Goal: Task Accomplishment & Management: Complete application form

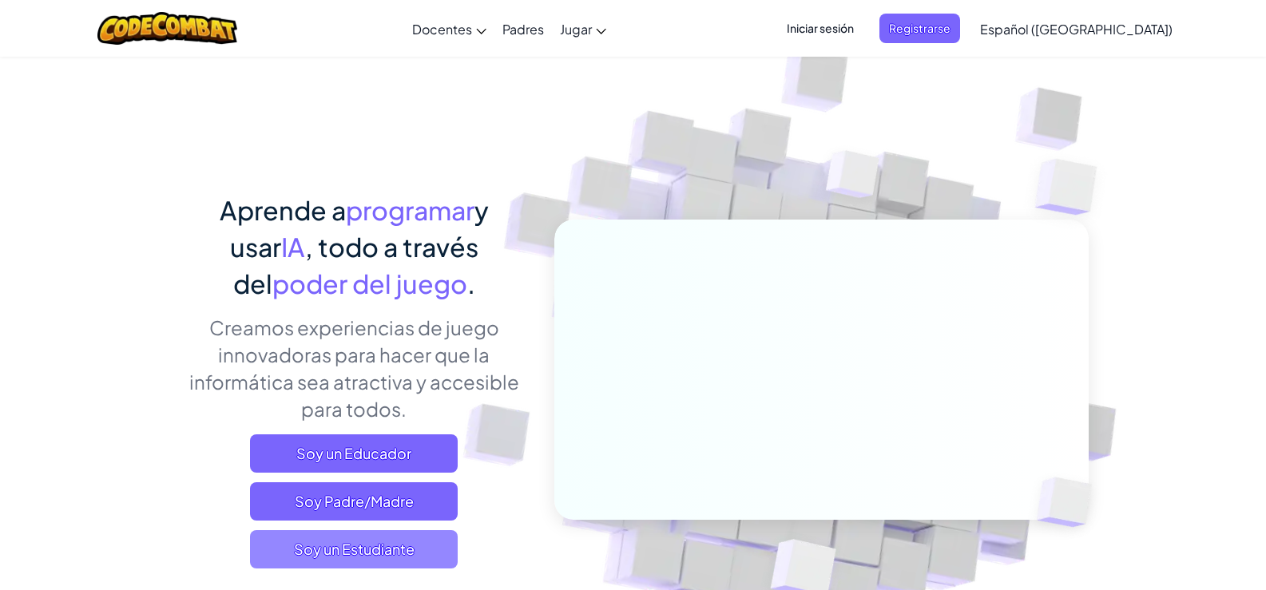
click at [395, 545] on span "Soy un Estudiante" at bounding box center [354, 549] width 208 height 38
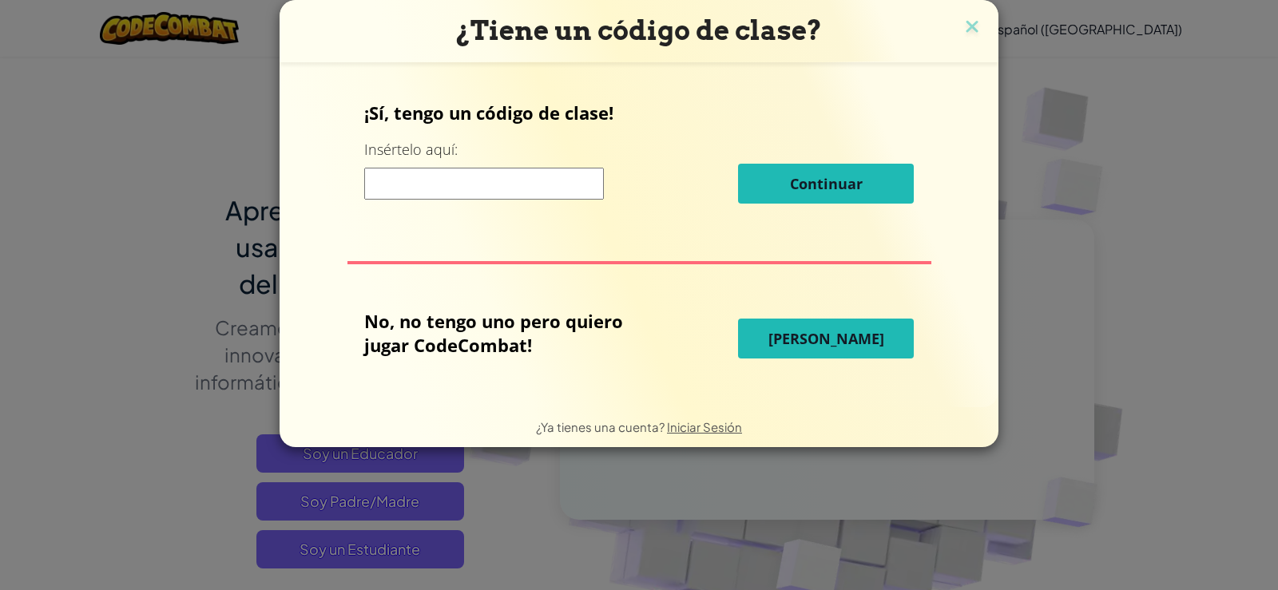
click at [401, 185] on input at bounding box center [484, 184] width 240 height 32
type input "W"
type input "e"
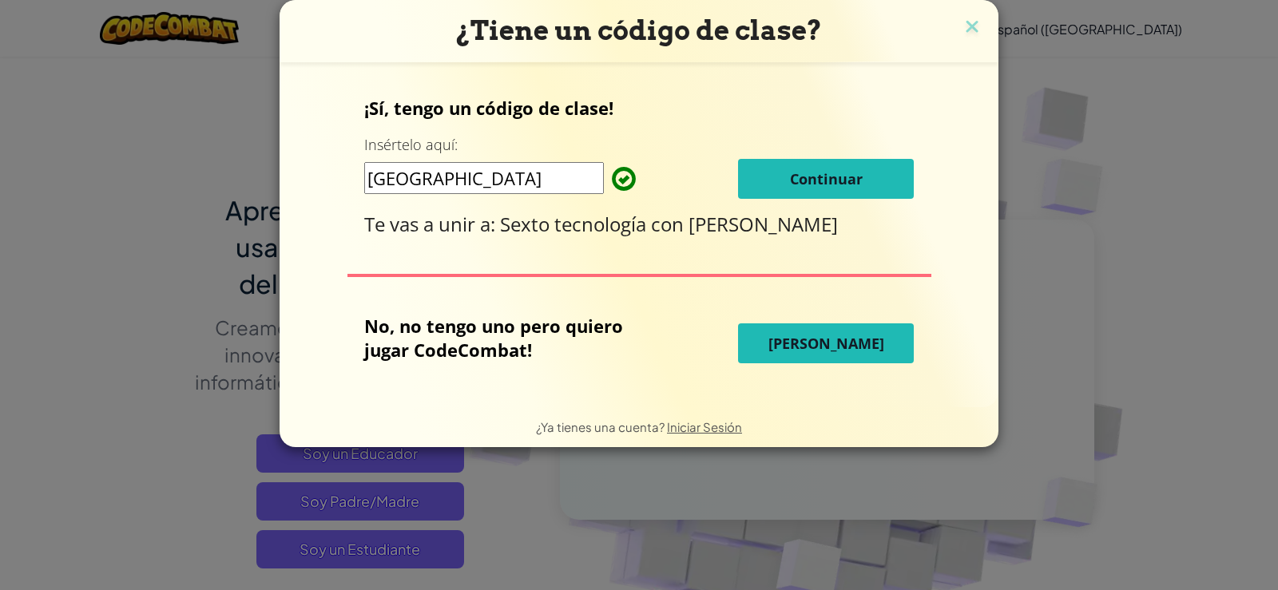
type input "[GEOGRAPHIC_DATA]"
drag, startPoint x: 845, startPoint y: 176, endPoint x: 844, endPoint y: 168, distance: 8.0
click at [844, 168] on button "Continuar" at bounding box center [826, 179] width 176 height 40
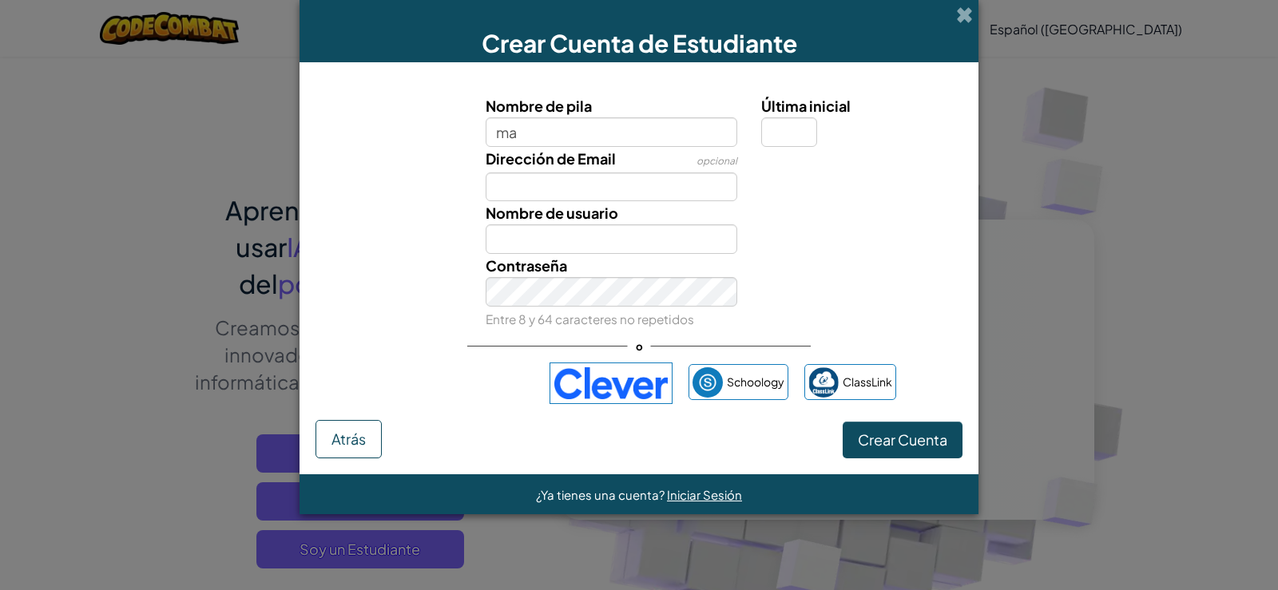
type input "m"
type input "[PERSON_NAME]"
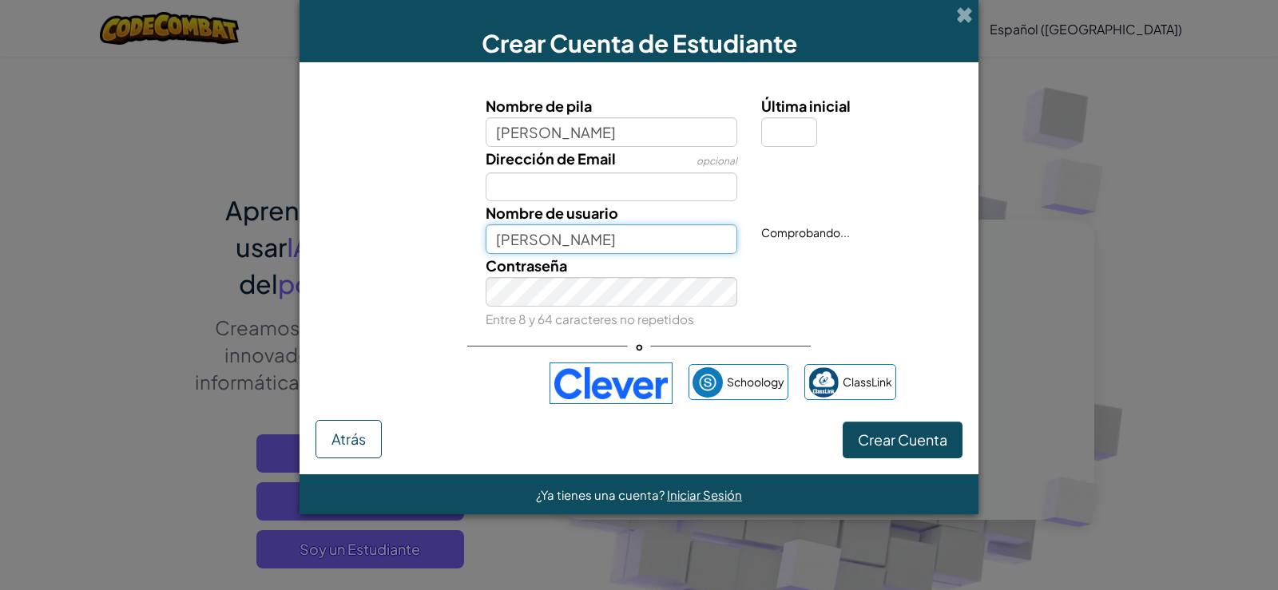
click at [528, 242] on input "[PERSON_NAME]" at bounding box center [612, 239] width 252 height 30
click at [775, 137] on input "Última inicial" at bounding box center [789, 132] width 56 height 30
click at [655, 128] on input "[PERSON_NAME]" at bounding box center [612, 132] width 252 height 30
type input "[PERSON_NAME]"
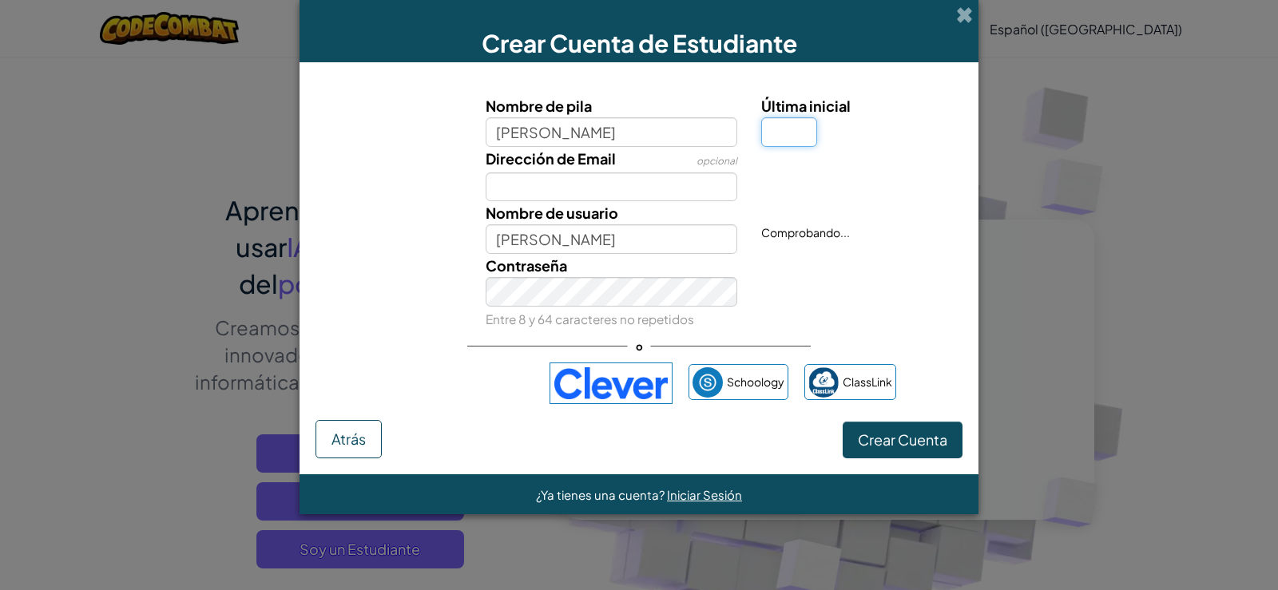
click at [776, 137] on input "Última inicial" at bounding box center [789, 132] width 56 height 30
type input "m"
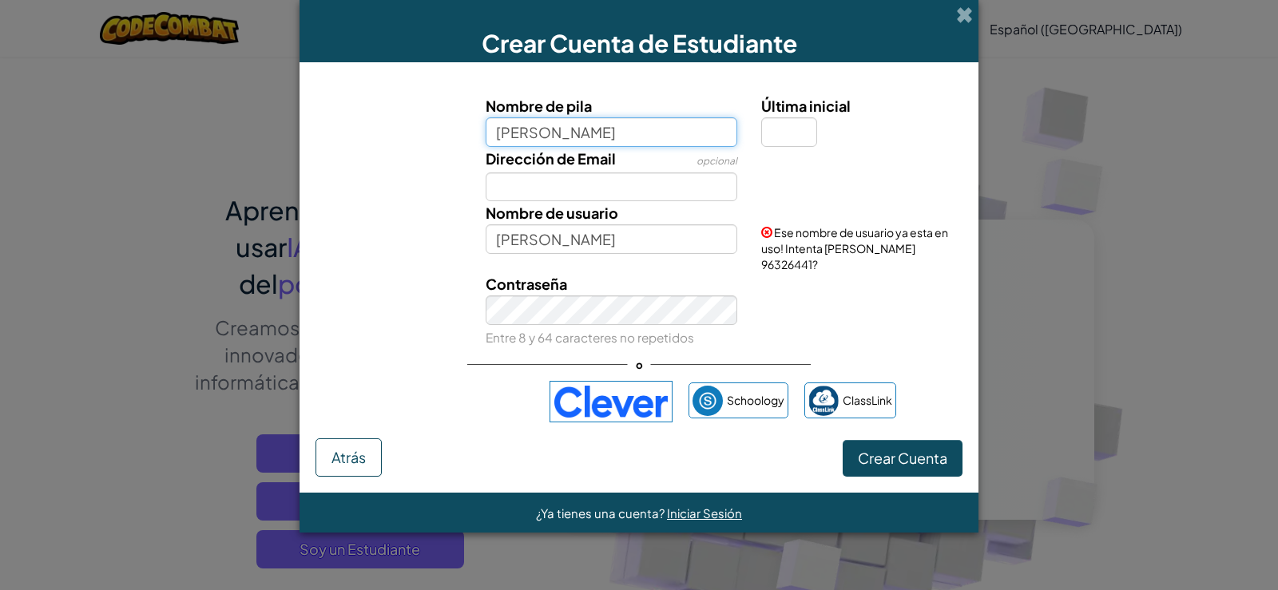
click at [561, 134] on input "[PERSON_NAME]" at bounding box center [612, 132] width 252 height 30
type input "[PERSON_NAME]"
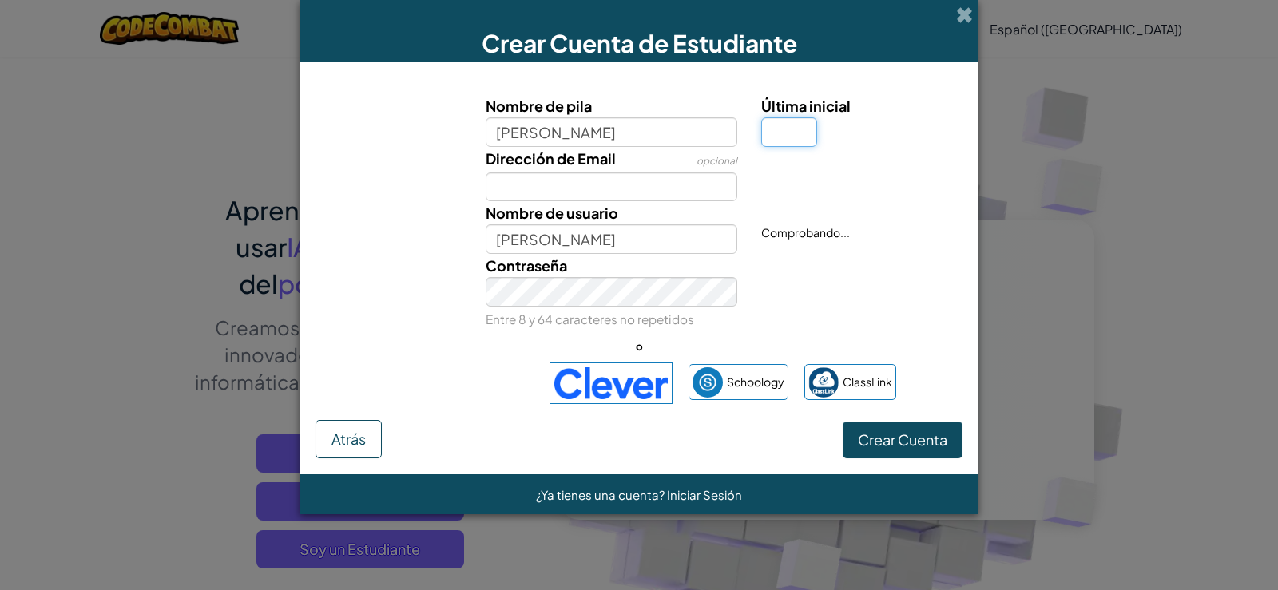
click at [789, 132] on input "Última inicial" at bounding box center [789, 132] width 56 height 30
type input "l"
click at [608, 236] on input "[PERSON_NAME]" at bounding box center [612, 239] width 252 height 30
type input "M"
click at [912, 442] on span "Crear Cuenta" at bounding box center [902, 440] width 89 height 18
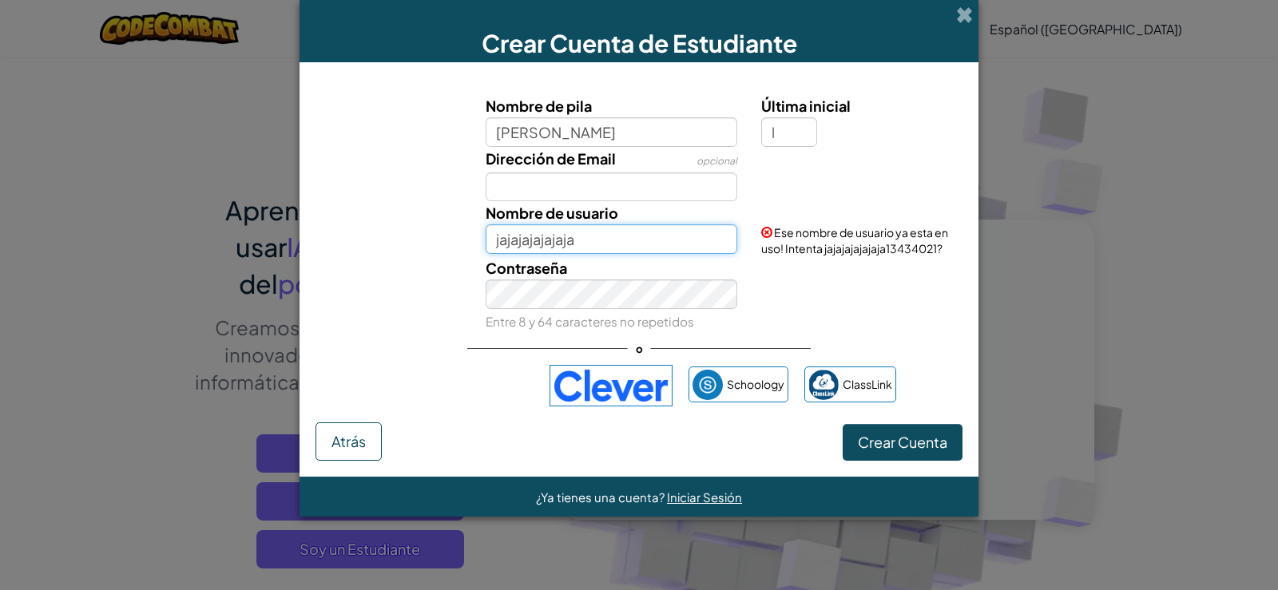
click at [612, 240] on input "jajajajajajaja" at bounding box center [612, 239] width 252 height 30
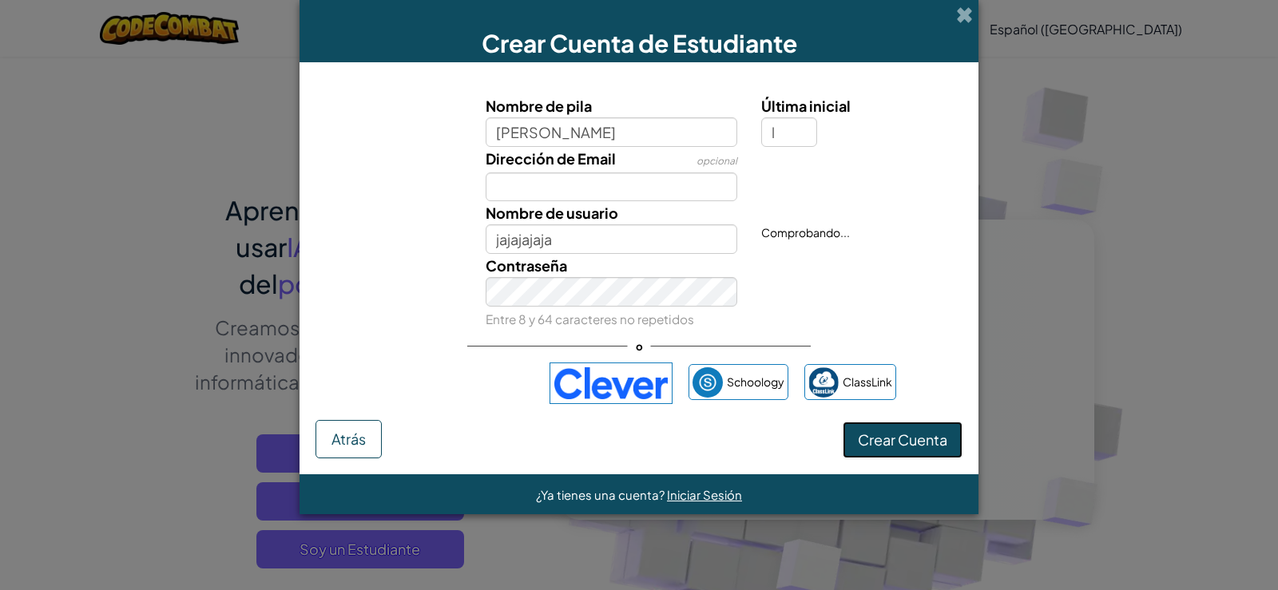
click at [947, 440] on button "Crear Cuenta" at bounding box center [903, 440] width 120 height 37
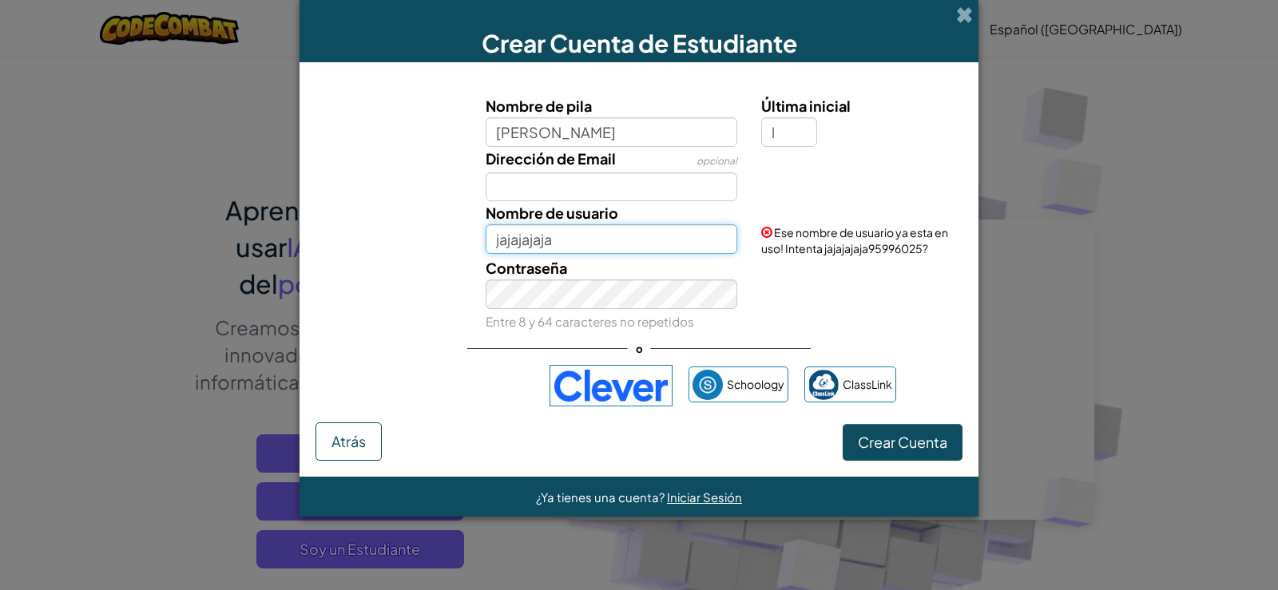
click at [602, 232] on input "jajajajaja" at bounding box center [612, 239] width 252 height 30
type input "j"
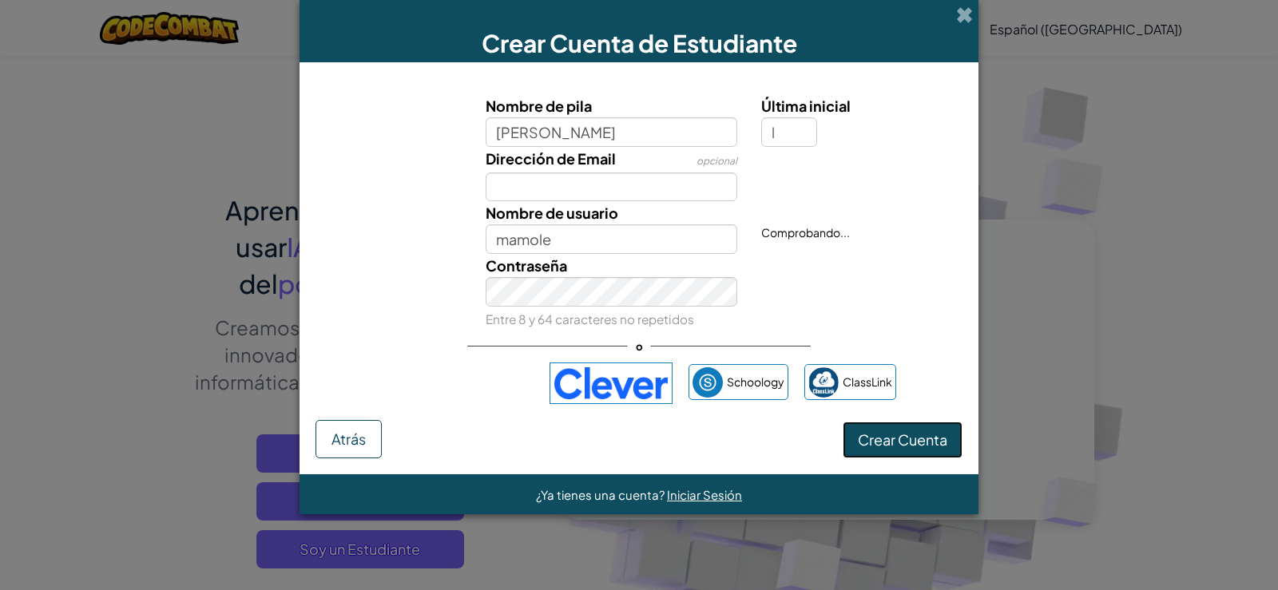
click at [914, 438] on button "Crear Cuenta" at bounding box center [903, 440] width 120 height 37
click at [911, 439] on button "Crear Cuenta" at bounding box center [903, 440] width 120 height 37
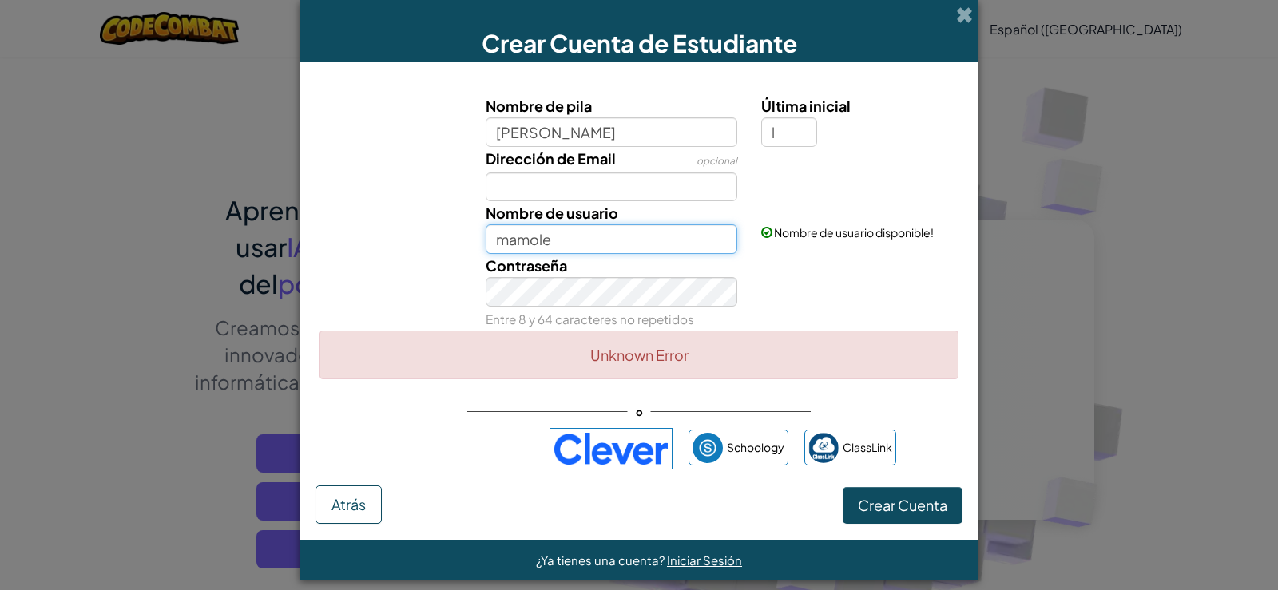
click at [594, 239] on input "mamole" at bounding box center [612, 239] width 252 height 30
type input "m"
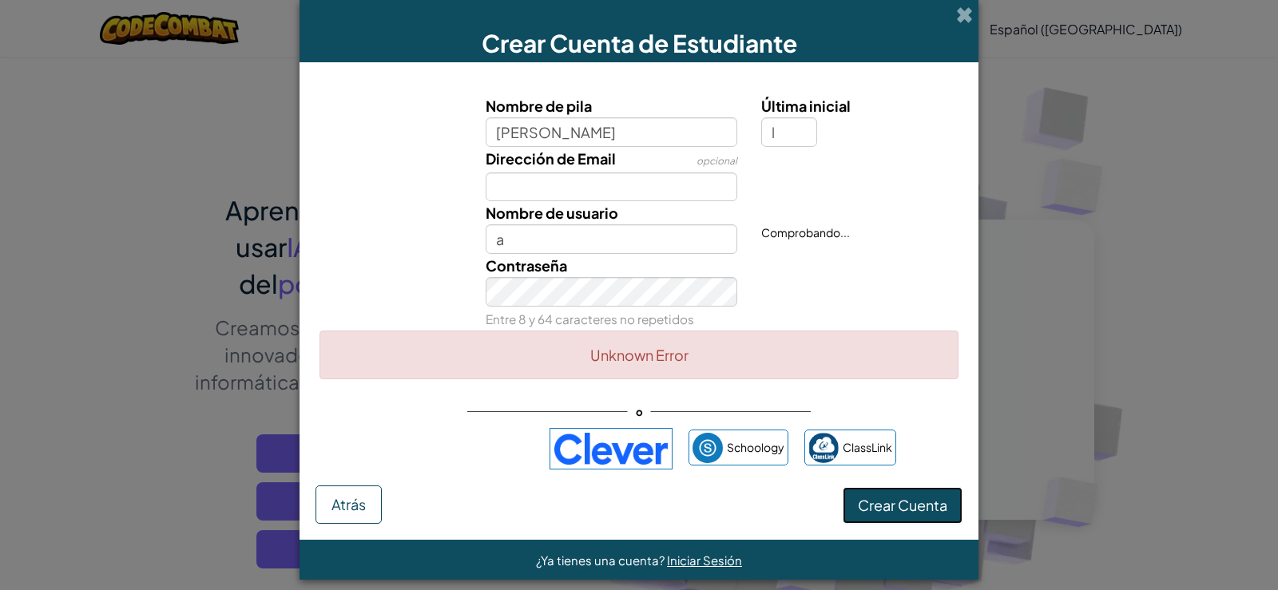
click at [905, 489] on button "Crear Cuenta" at bounding box center [903, 505] width 120 height 37
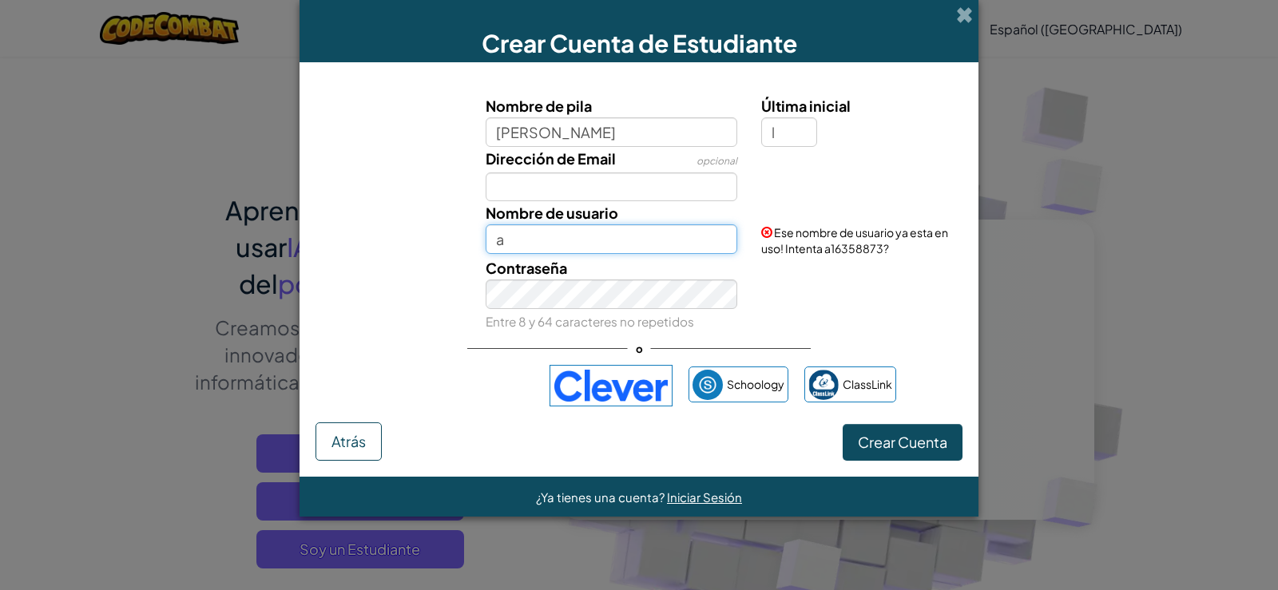
click at [572, 237] on input "a" at bounding box center [612, 239] width 252 height 30
click at [909, 443] on button "Crear Cuenta" at bounding box center [903, 442] width 120 height 37
click at [908, 447] on button "Crear Cuenta" at bounding box center [903, 442] width 120 height 37
click at [894, 431] on button "Crear Cuenta" at bounding box center [903, 442] width 120 height 37
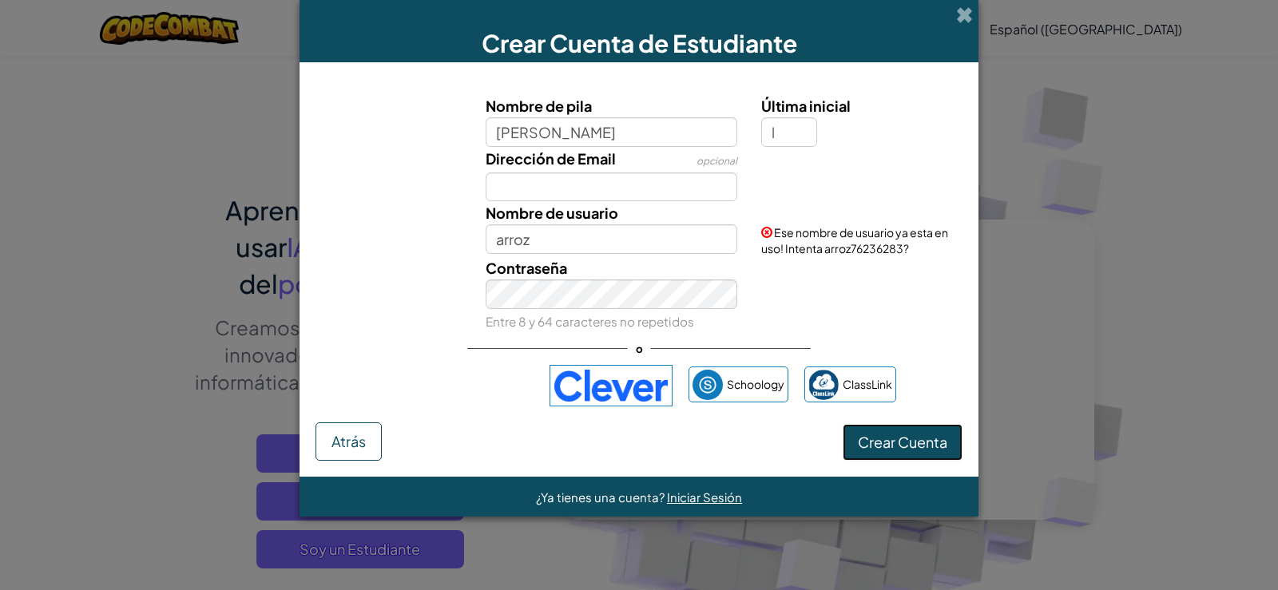
click at [909, 447] on button "Crear Cuenta" at bounding box center [903, 442] width 120 height 37
click at [586, 248] on input "arroz" at bounding box center [612, 239] width 252 height 30
type input "arroz123"
click at [901, 441] on button "Crear Cuenta" at bounding box center [903, 442] width 120 height 37
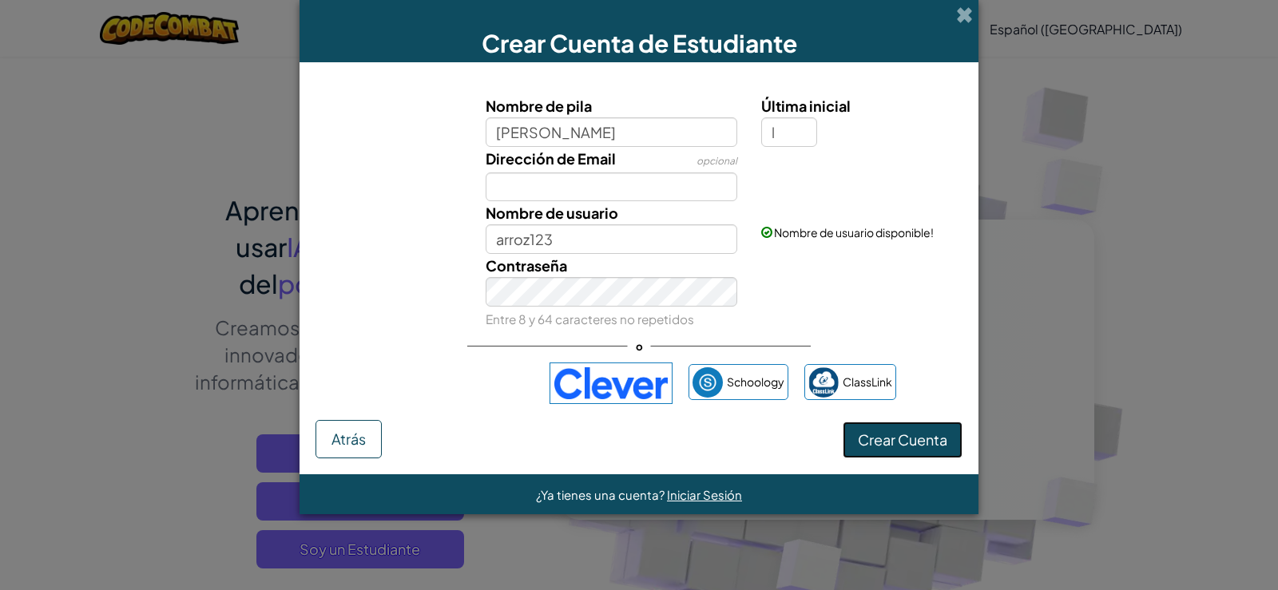
click at [928, 432] on button "Crear Cuenta" at bounding box center [903, 440] width 120 height 37
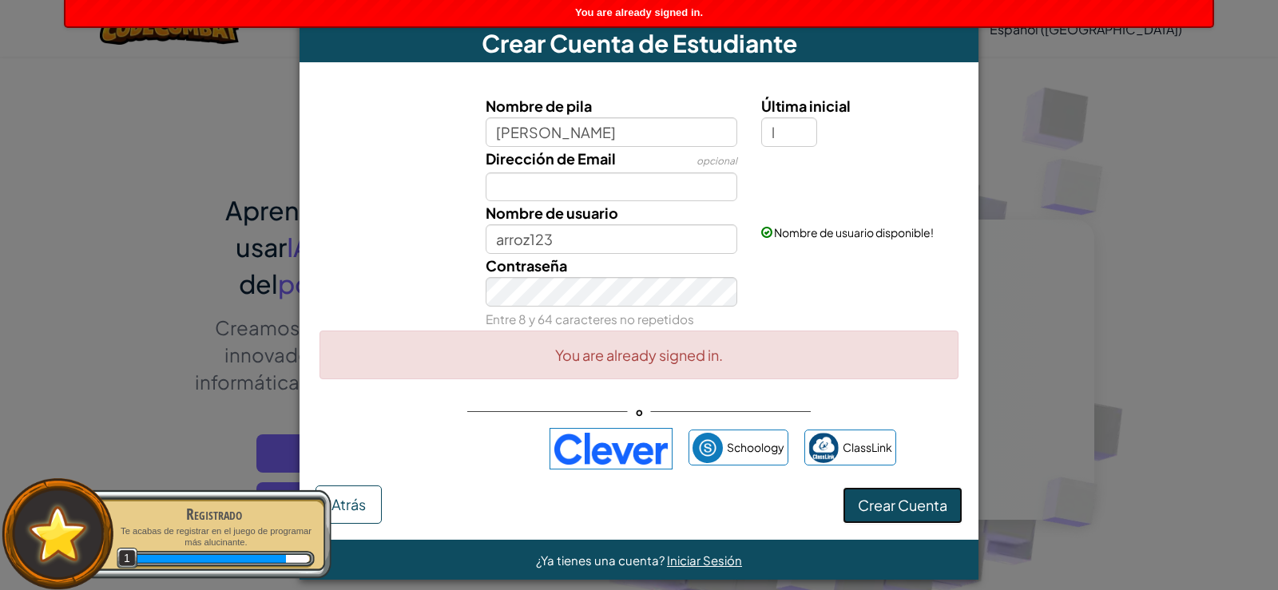
click at [911, 503] on button "Crear Cuenta" at bounding box center [903, 505] width 120 height 37
